Goal: Navigation & Orientation: Understand site structure

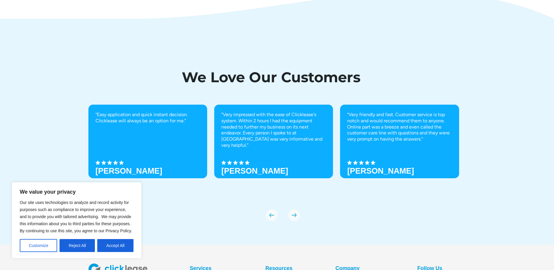
scroll to position [2054, 0]
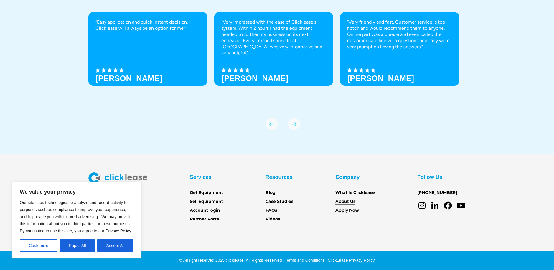
click at [346, 200] on link "About Us" at bounding box center [345, 201] width 20 height 6
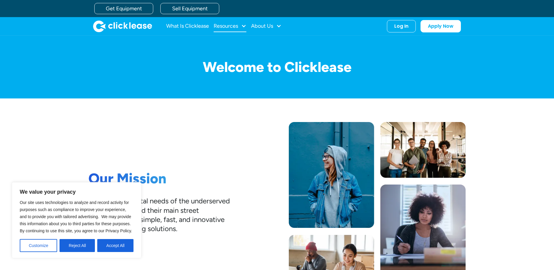
click at [244, 27] on div at bounding box center [243, 25] width 5 height 5
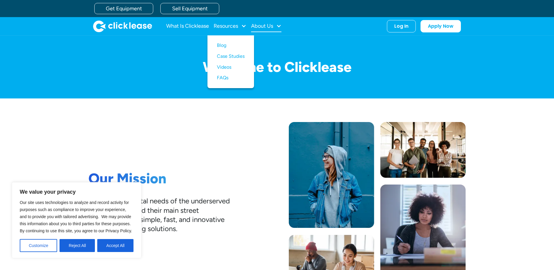
click at [279, 25] on div at bounding box center [278, 25] width 5 height 5
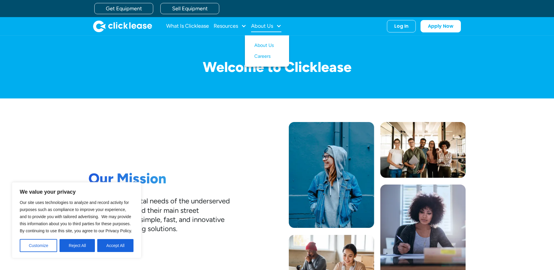
click at [279, 25] on div at bounding box center [278, 25] width 5 height 5
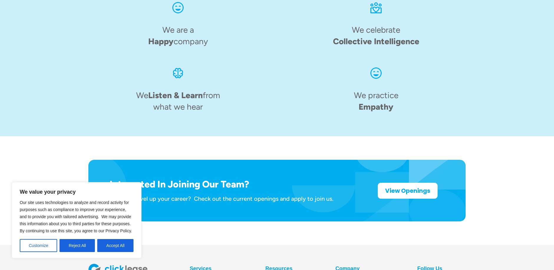
scroll to position [915, 0]
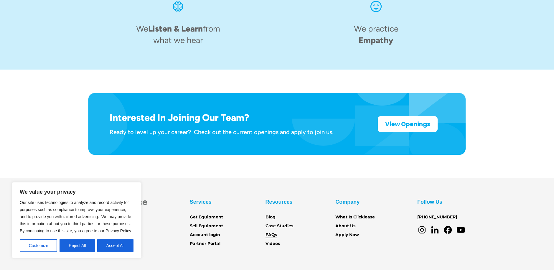
click at [270, 231] on link "FAQs" at bounding box center [270, 234] width 11 height 6
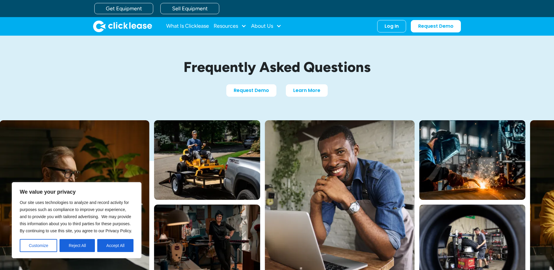
click at [114, 25] on img "home" at bounding box center [122, 26] width 59 height 12
